Goal: Complete application form

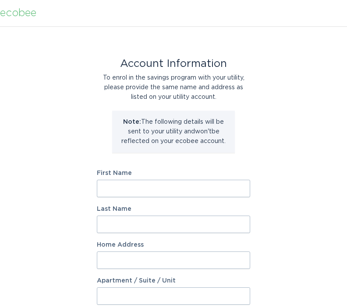
click at [143, 187] on input "First Name" at bounding box center [173, 189] width 153 height 18
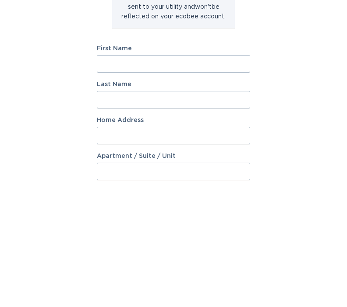
type input "Pat"
type input "[PERSON_NAME]"
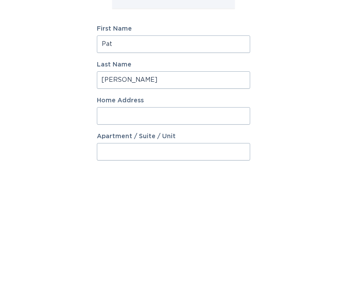
click at [145, 252] on input "Home Address" at bounding box center [173, 261] width 153 height 18
type input "[STREET_ADDRESS]"
select select "US"
type input "Otsego"
type input "55330"
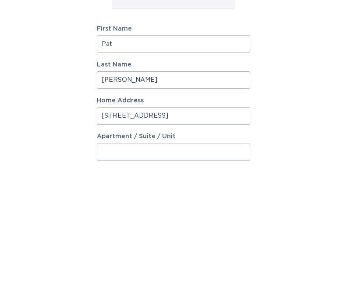
scroll to position [144, 0]
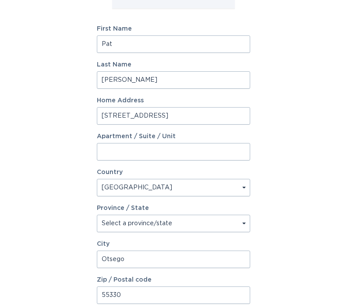
click at [243, 227] on select "Select a province/state [US_STATE] [US_STATE] [US_STATE] [US_STATE] [US_STATE] …" at bounding box center [173, 224] width 153 height 18
select select "MN"
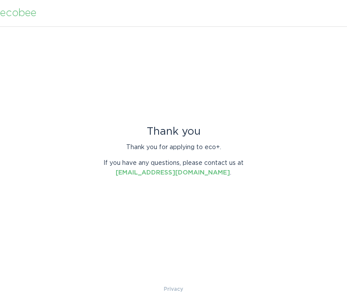
scroll to position [0, 0]
